Goal: Transaction & Acquisition: Purchase product/service

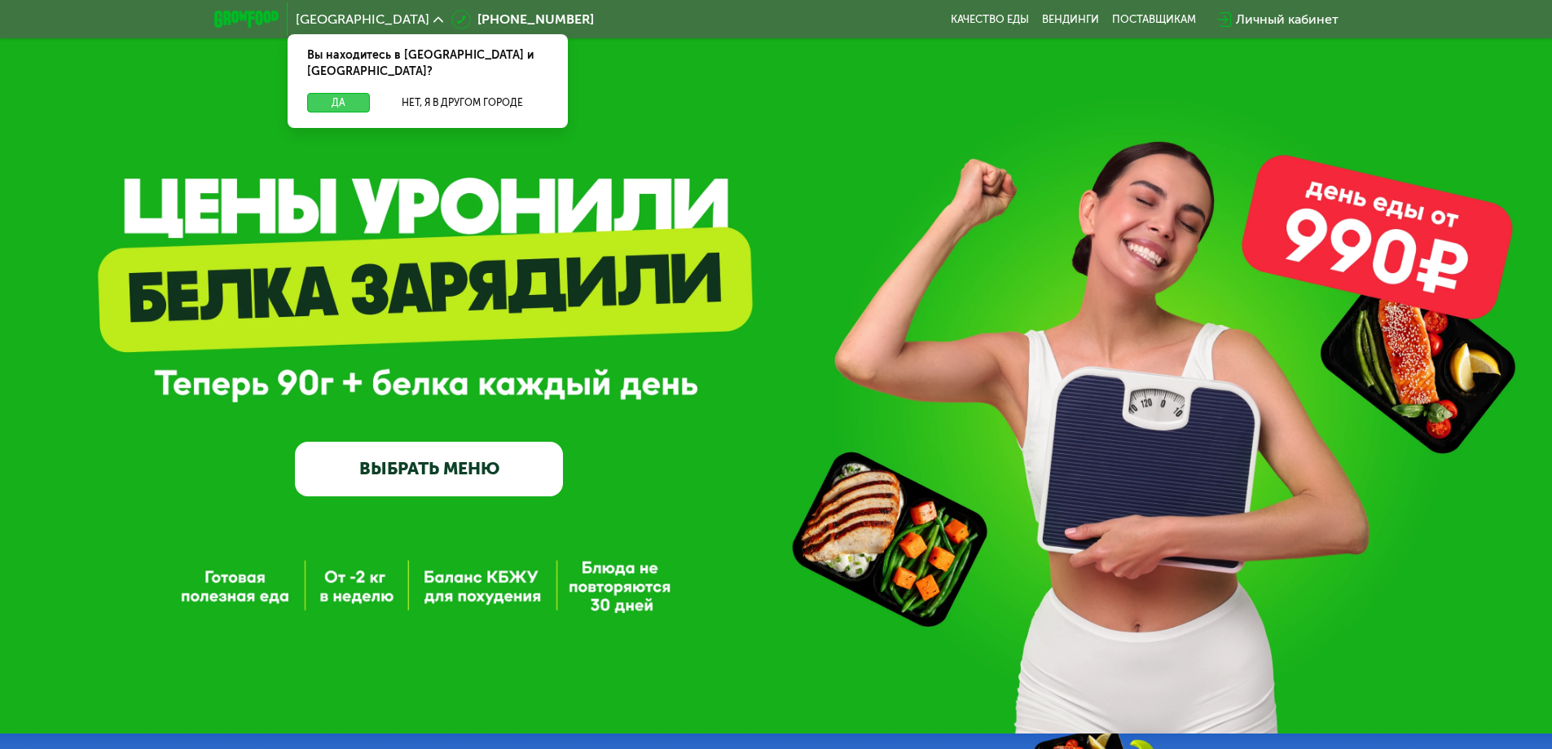
click at [337, 93] on button "Да" at bounding box center [338, 103] width 63 height 20
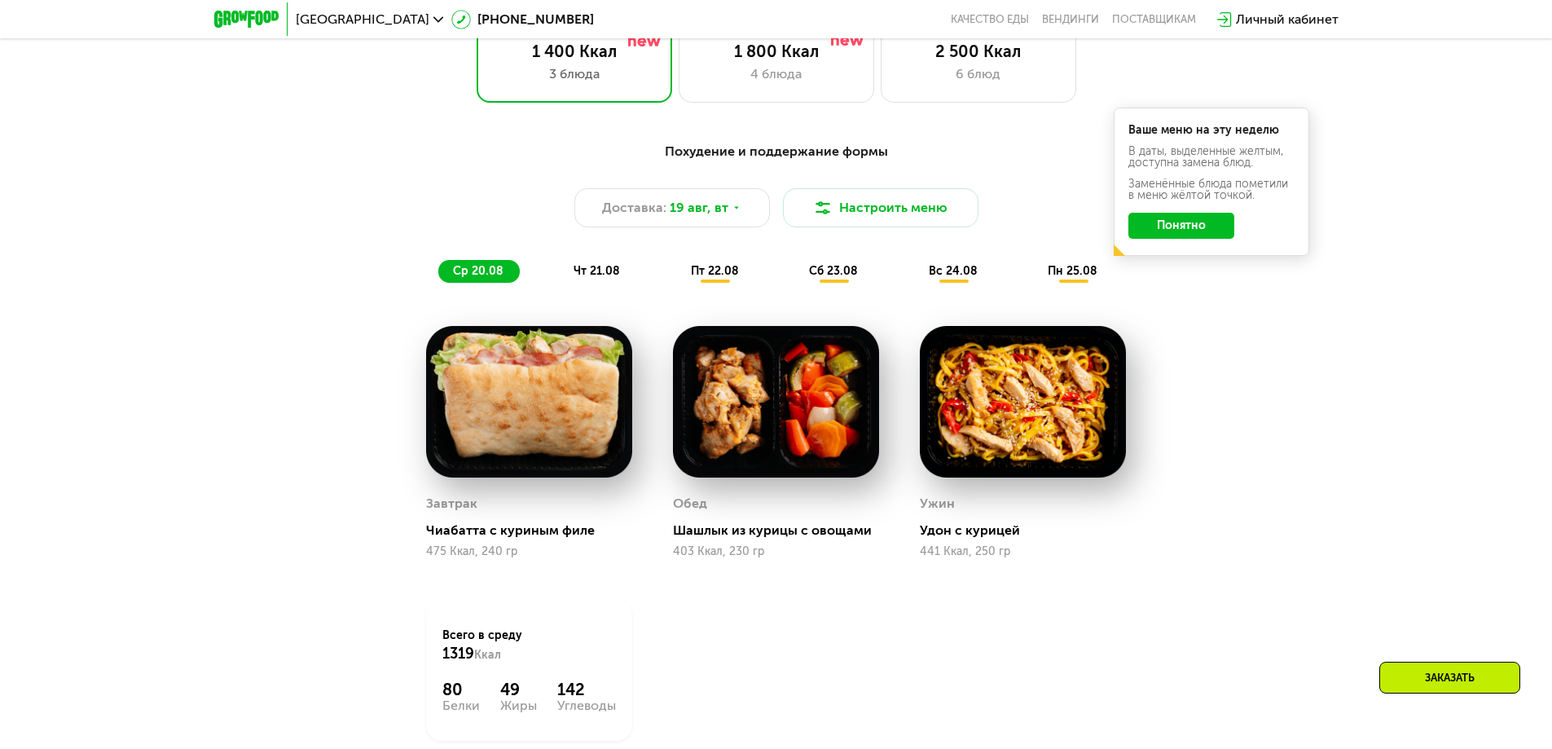
scroll to position [820, 0]
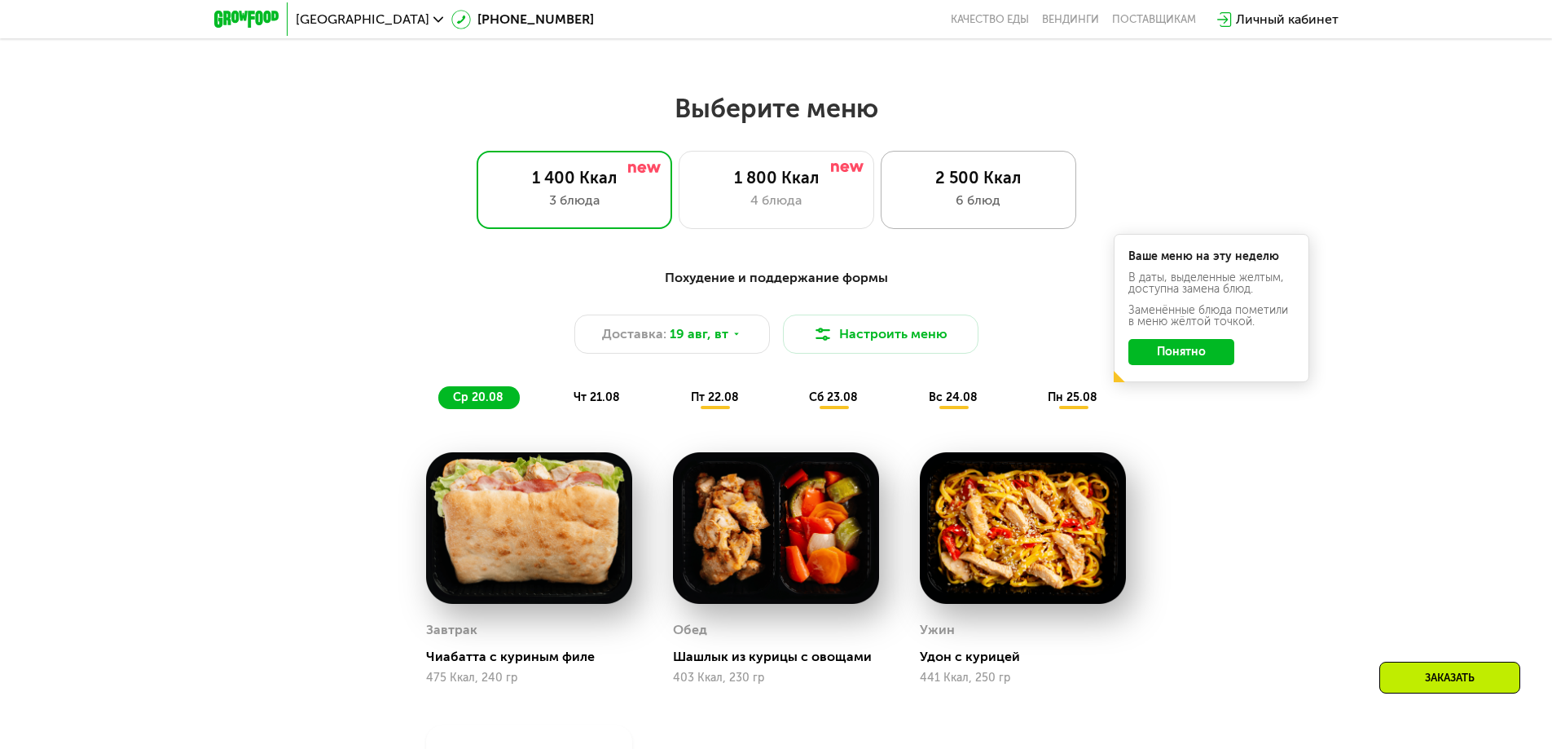
click at [1045, 187] on div "2 500 Ккал" at bounding box center [978, 178] width 161 height 20
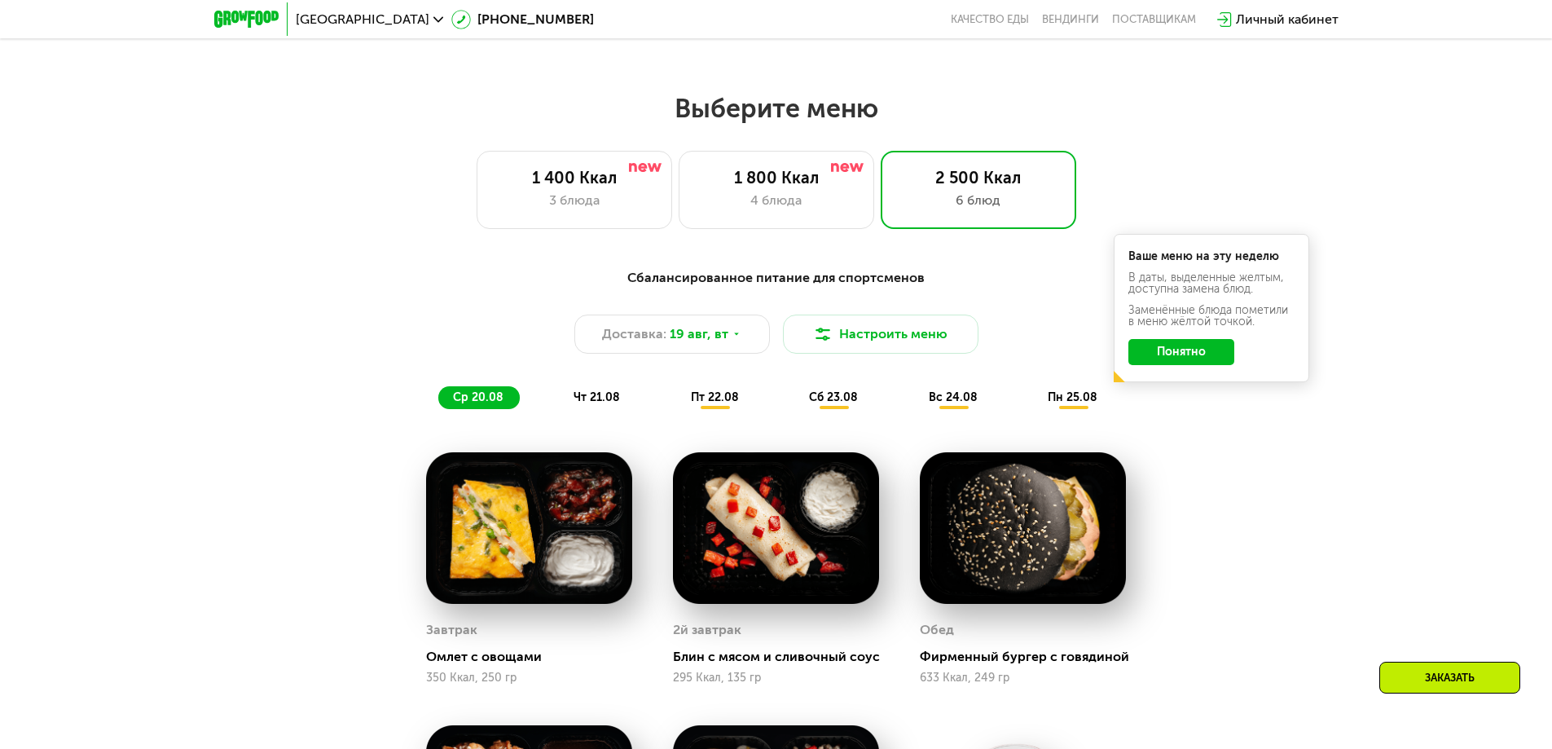
click at [1186, 363] on button "Понятно" at bounding box center [1181, 352] width 106 height 26
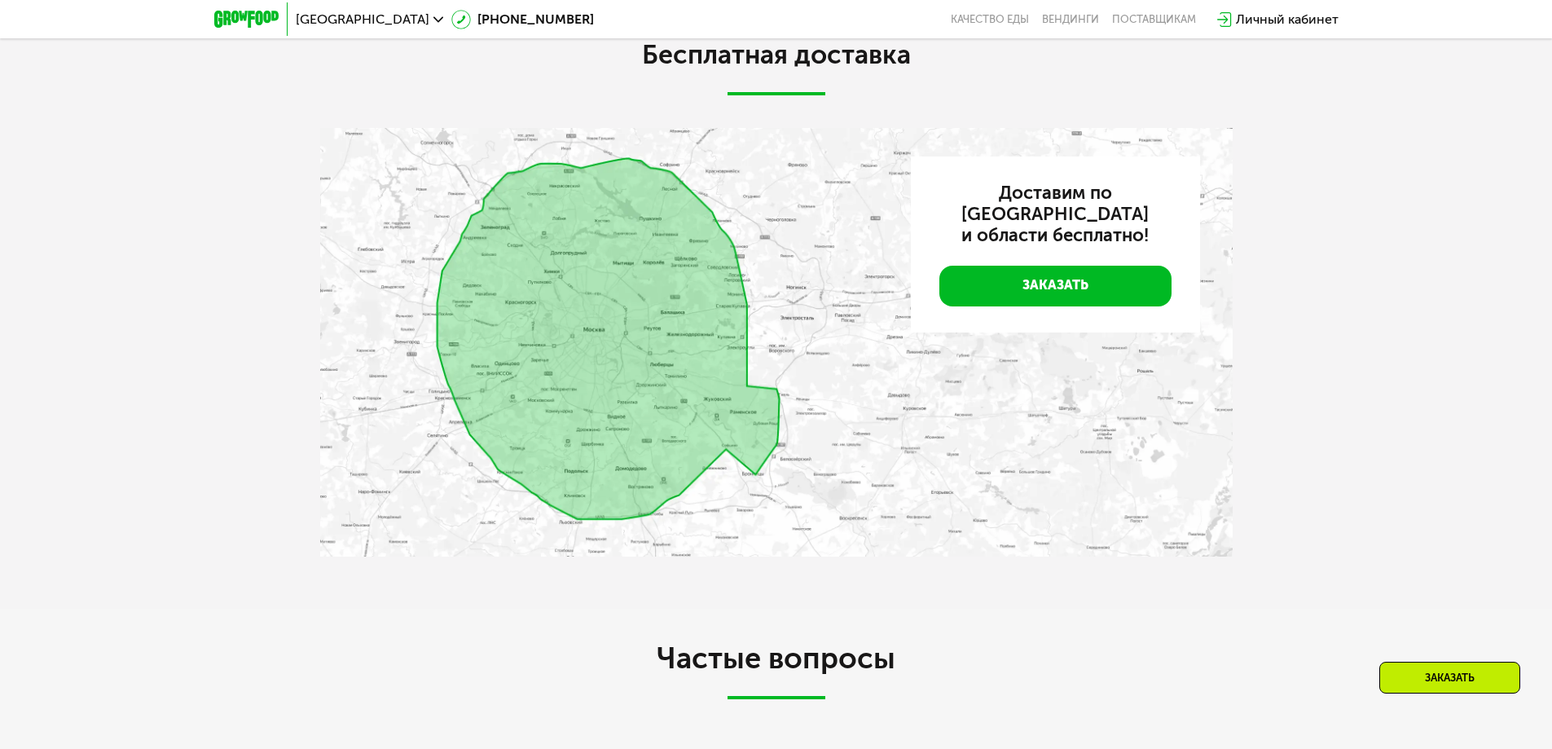
scroll to position [0, 0]
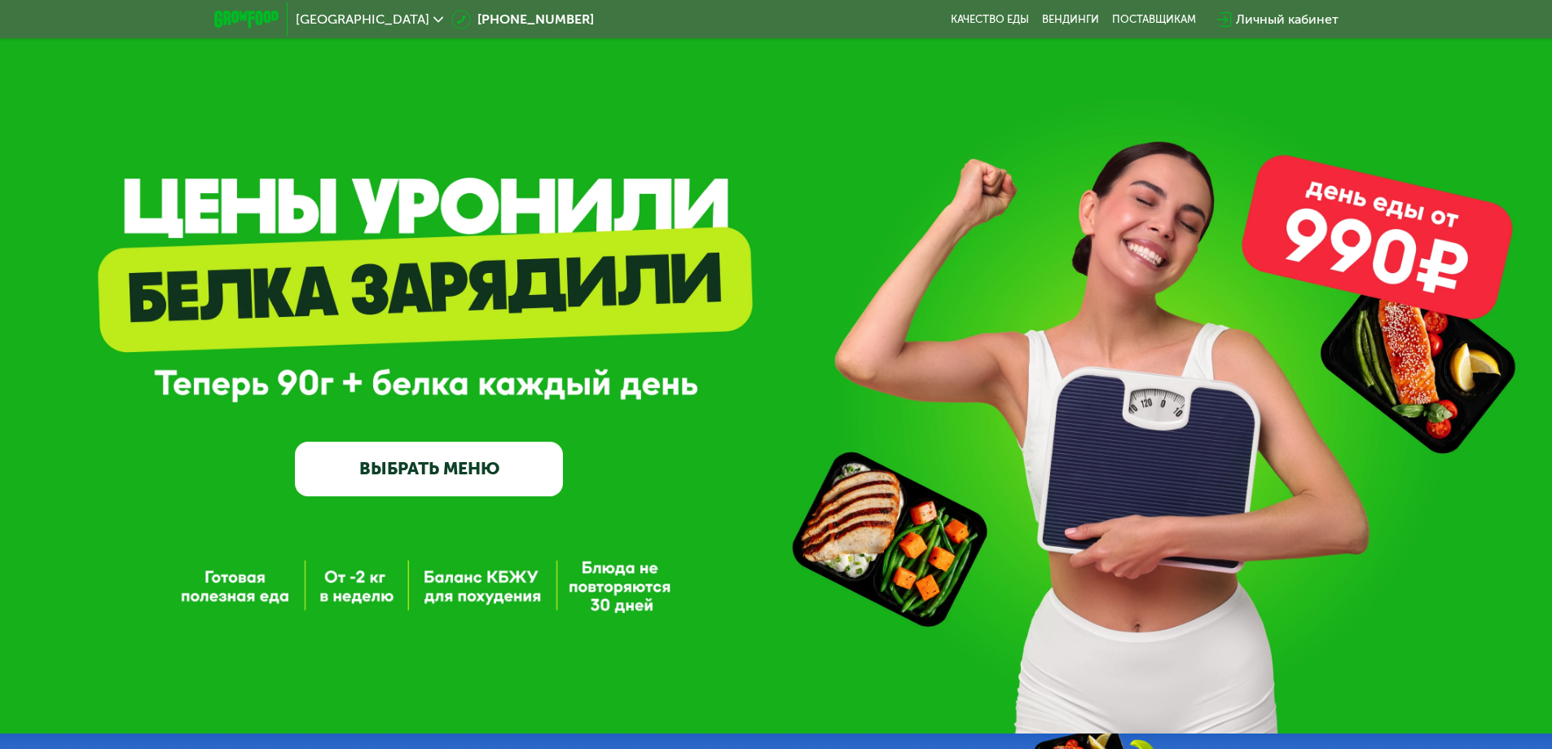
click at [441, 485] on link "ВЫБРАТЬ МЕНЮ" at bounding box center [429, 469] width 268 height 54
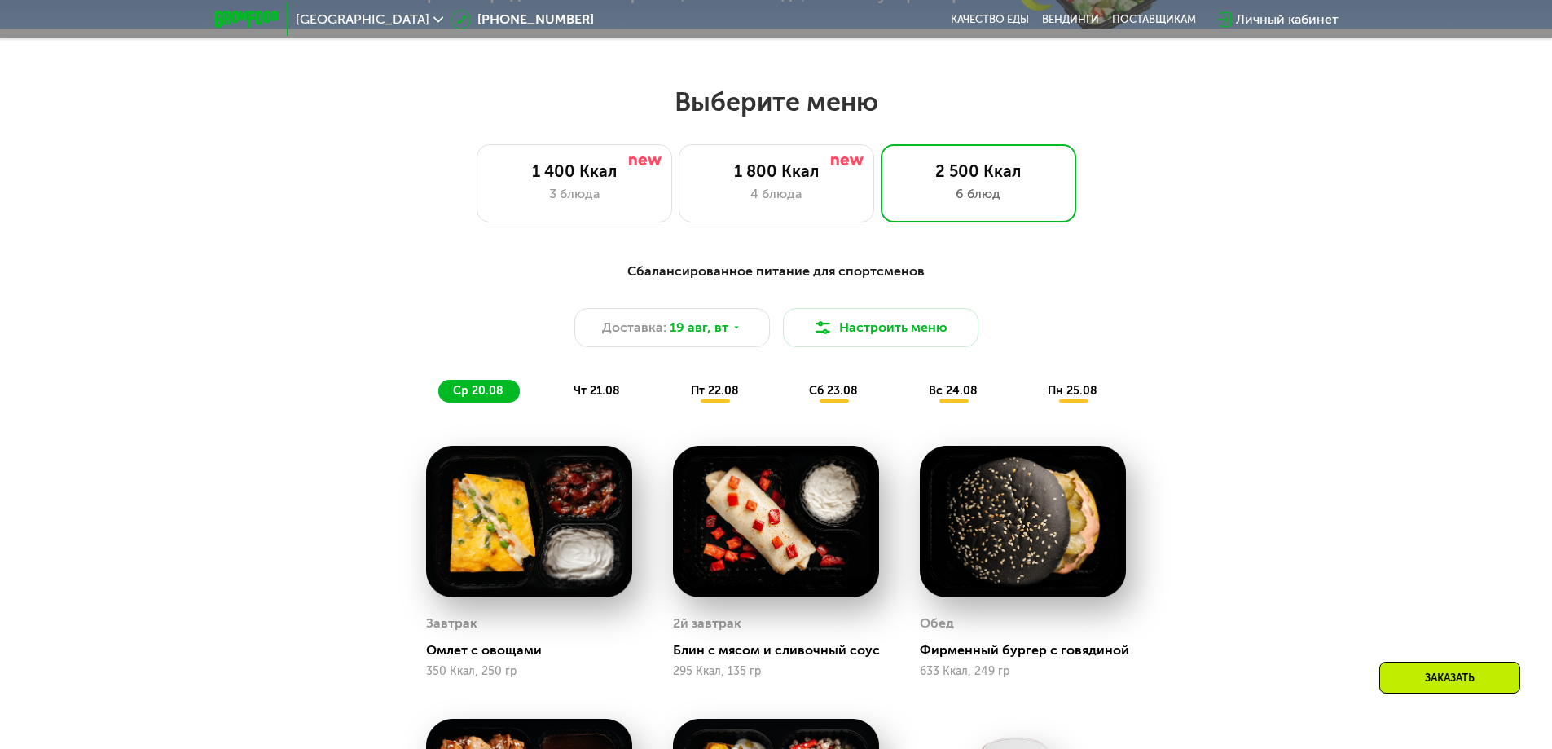
scroll to position [880, 0]
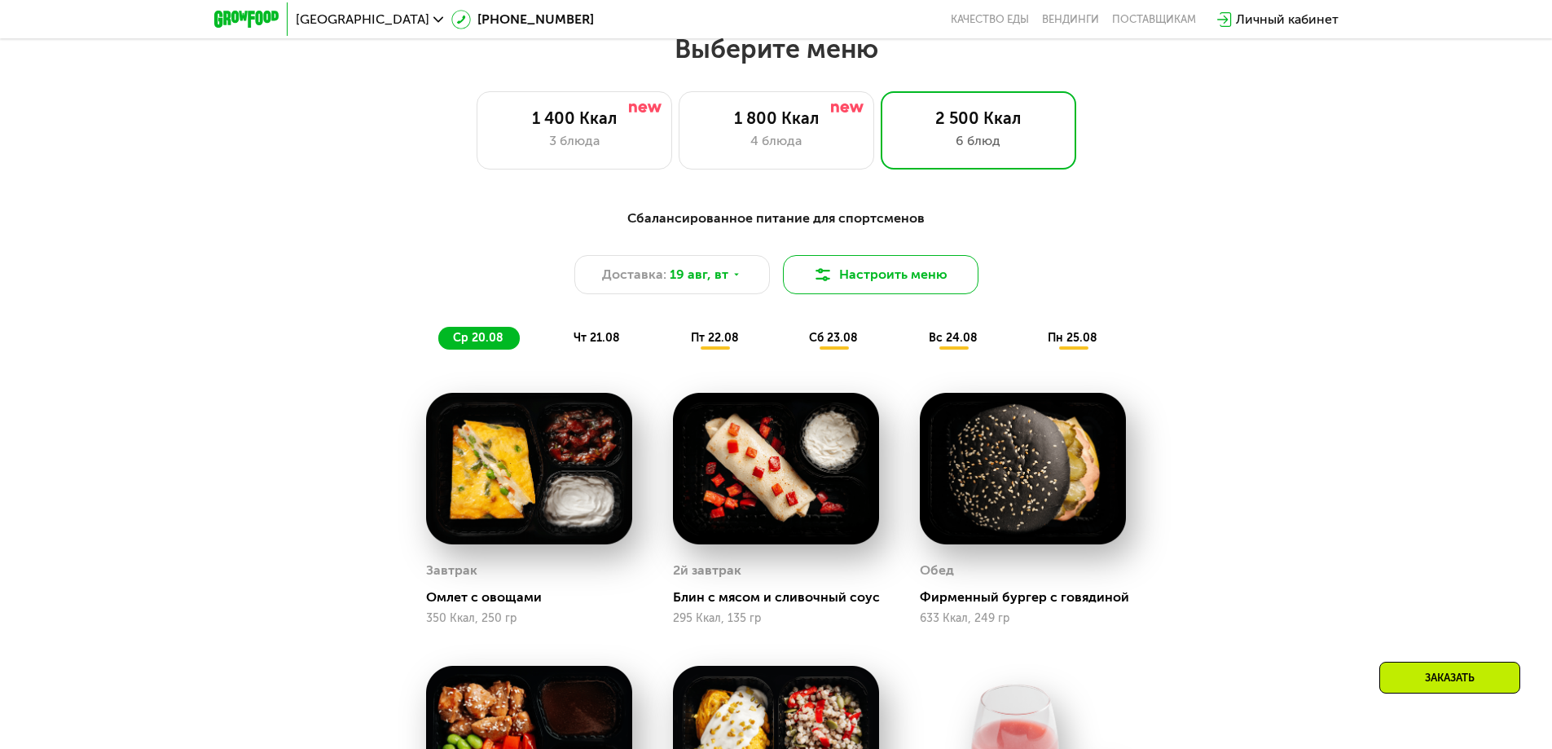
click at [846, 294] on button "Настроить меню" at bounding box center [881, 274] width 196 height 39
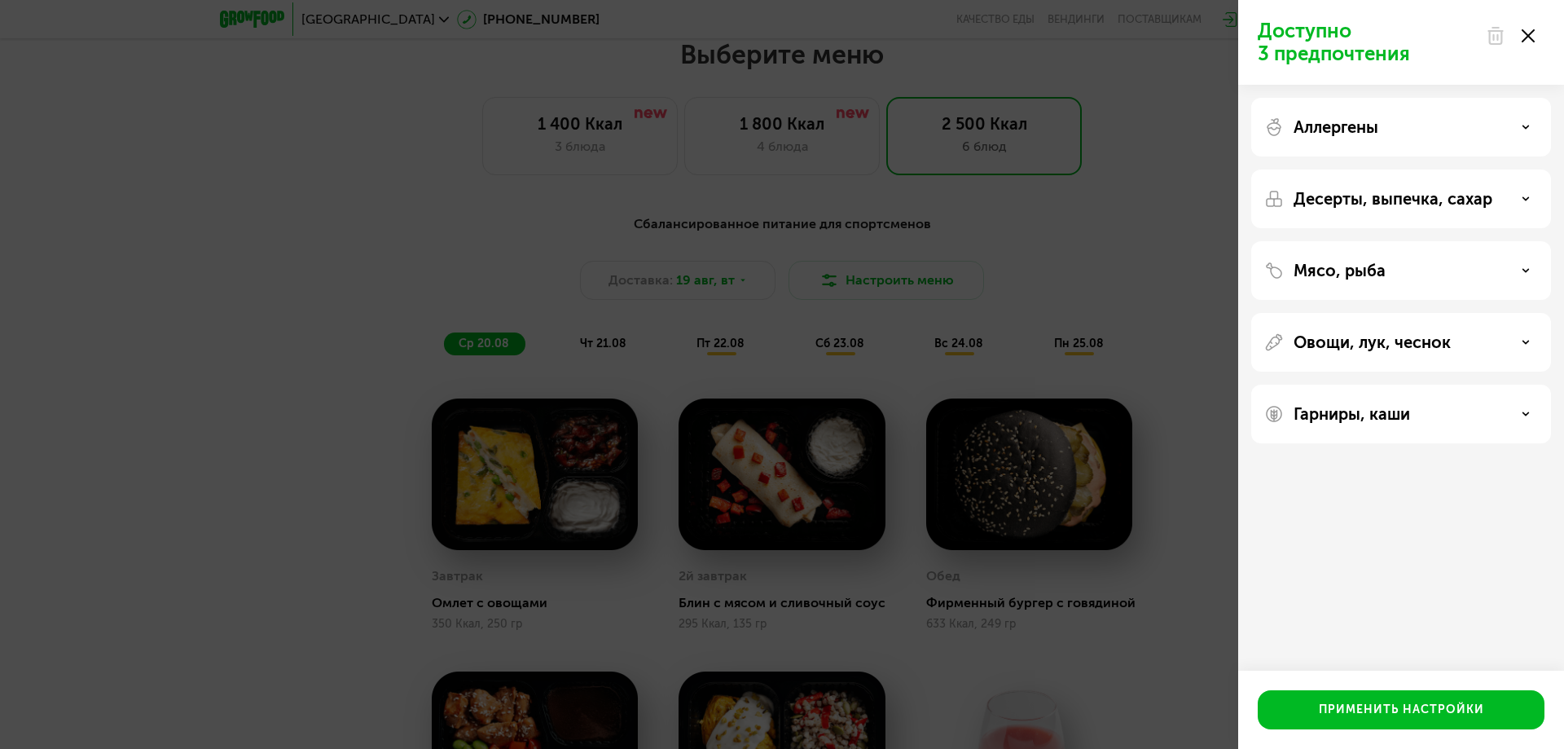
click at [967, 363] on div "Доступно 3 предпочтения Аллергены Десерты, выпечка, сахар Мясо, рыба Овощи, лук…" at bounding box center [782, 374] width 1564 height 749
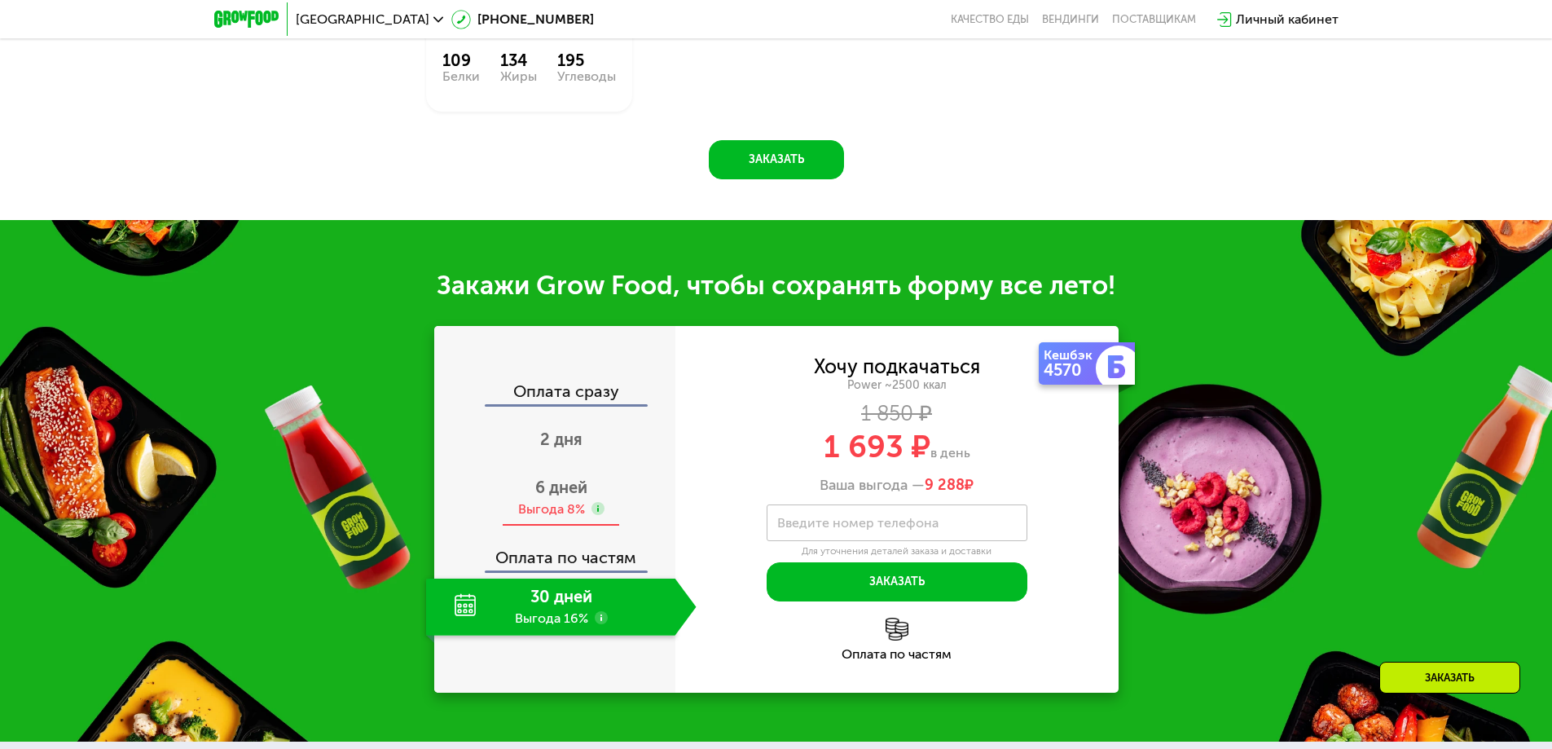
scroll to position [1939, 0]
